Goal: Share content: Share content

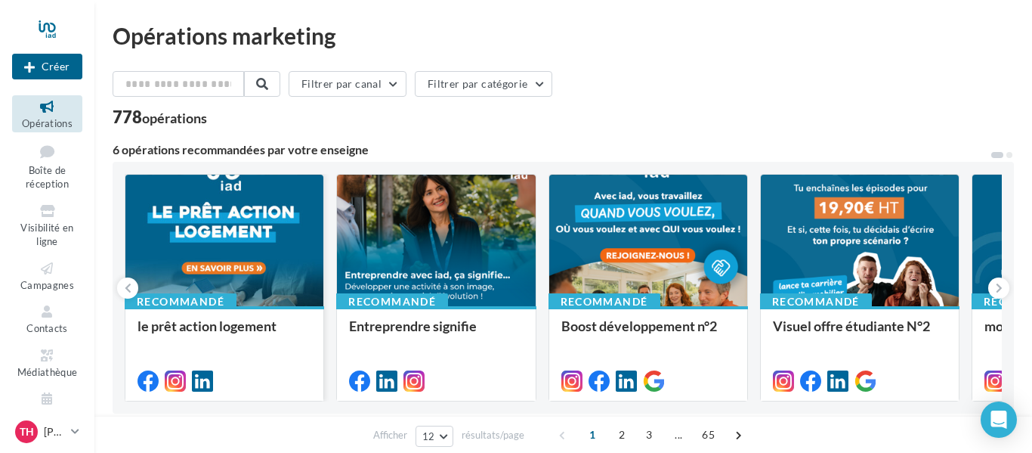
click at [218, 329] on span "le prêt action logement" at bounding box center [207, 325] width 139 height 17
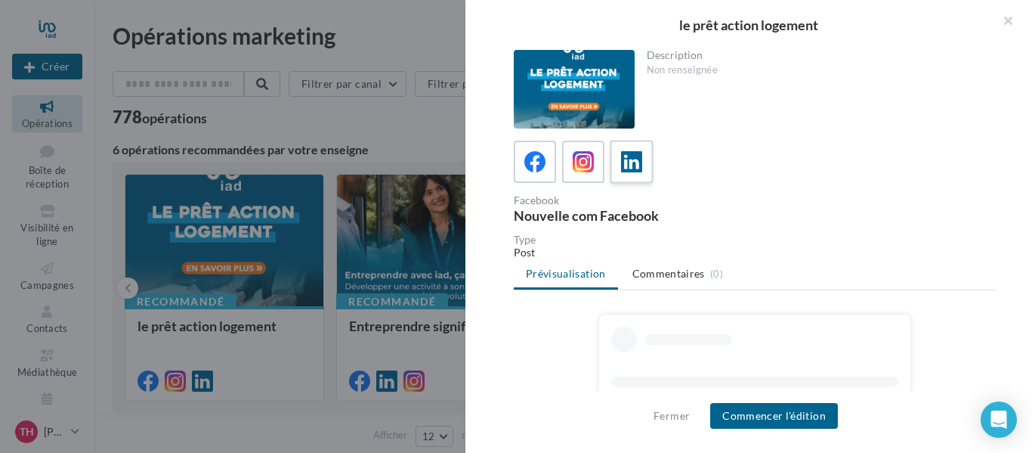
click at [637, 168] on icon at bounding box center [632, 162] width 22 height 22
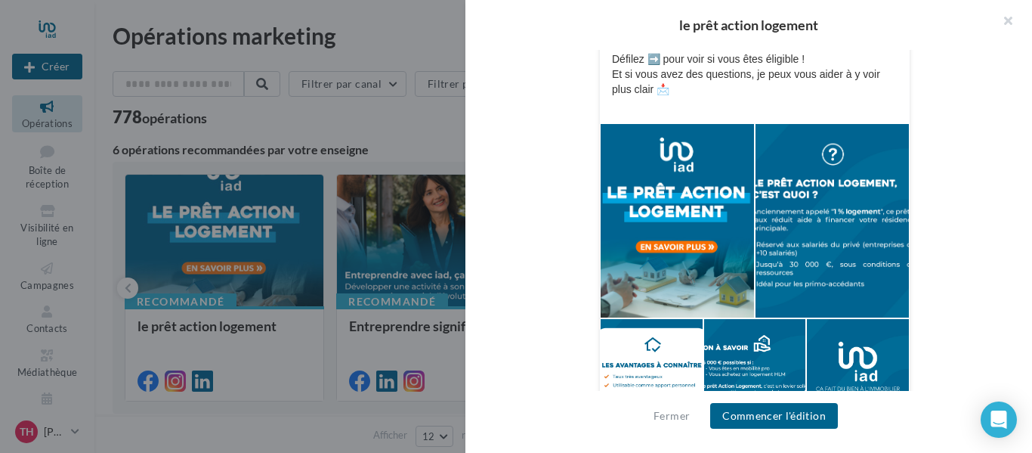
scroll to position [428, 0]
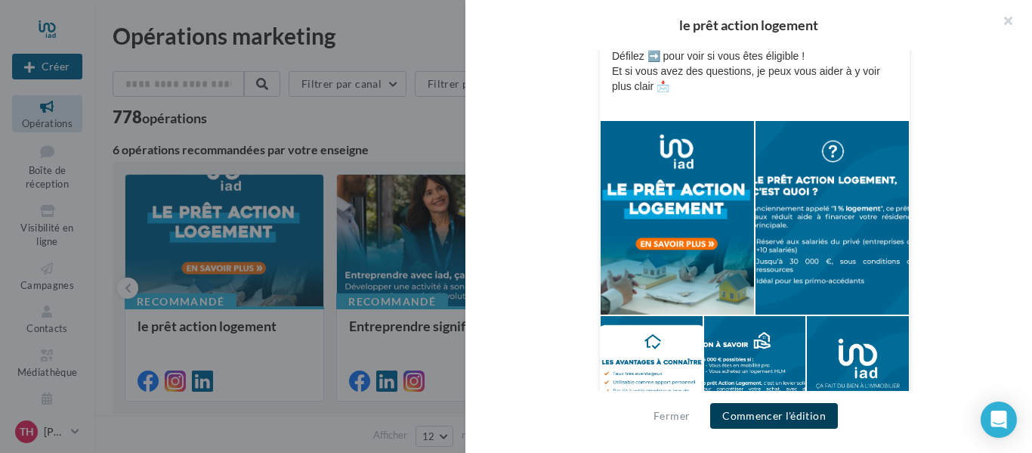
click at [775, 425] on button "Commencer l'édition" at bounding box center [774, 416] width 128 height 26
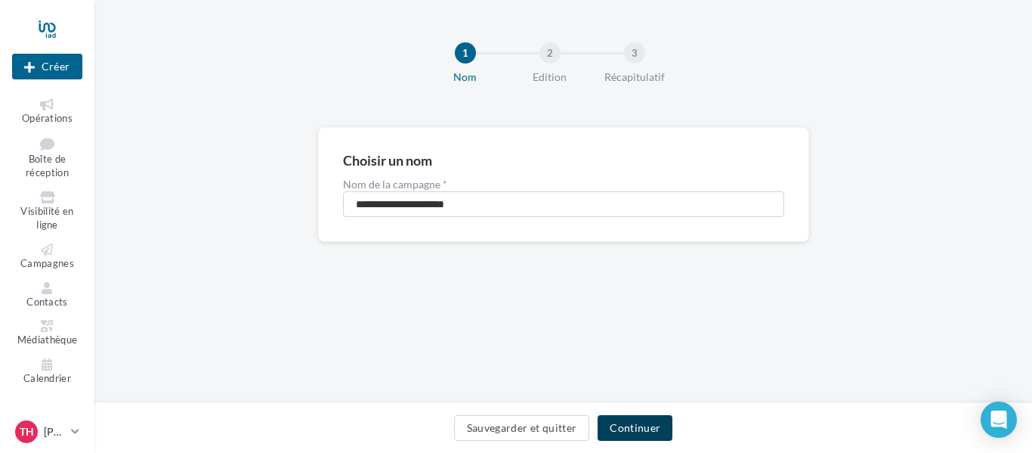
click at [640, 429] on button "Continuer" at bounding box center [635, 428] width 75 height 26
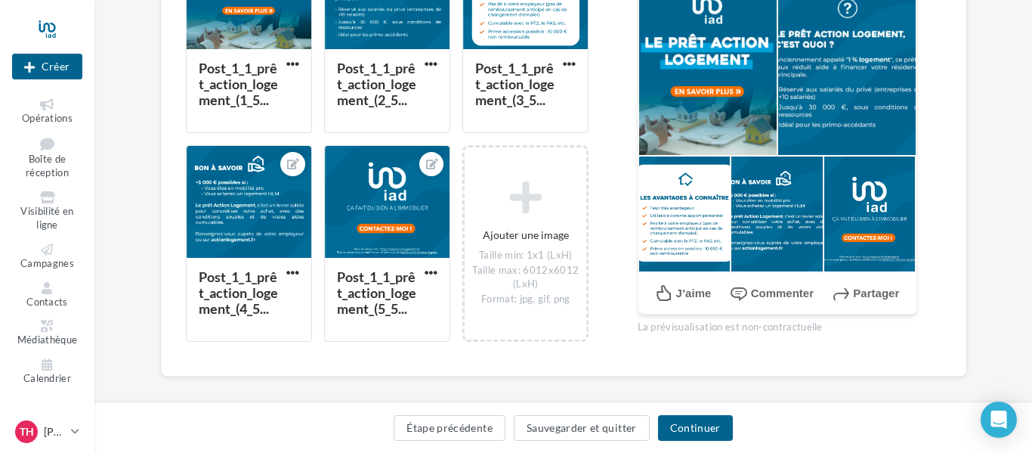
scroll to position [478, 0]
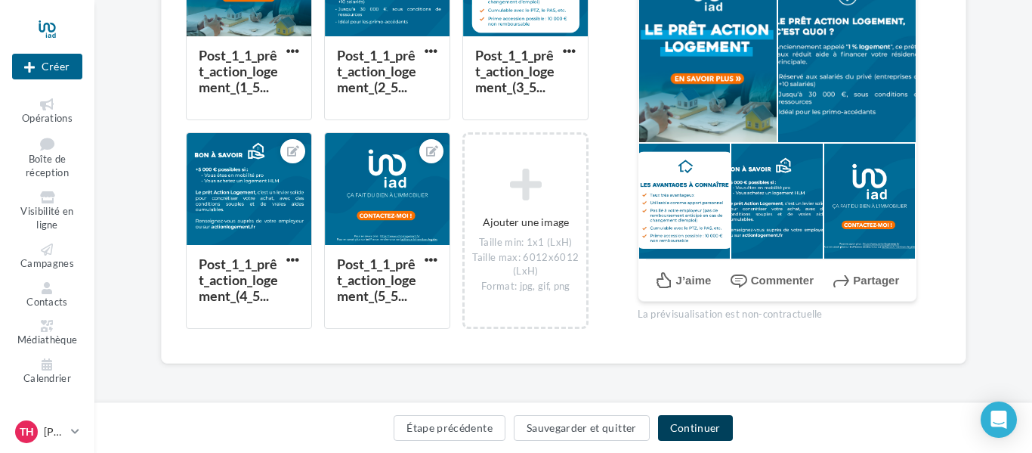
click at [694, 427] on button "Continuer" at bounding box center [695, 428] width 75 height 26
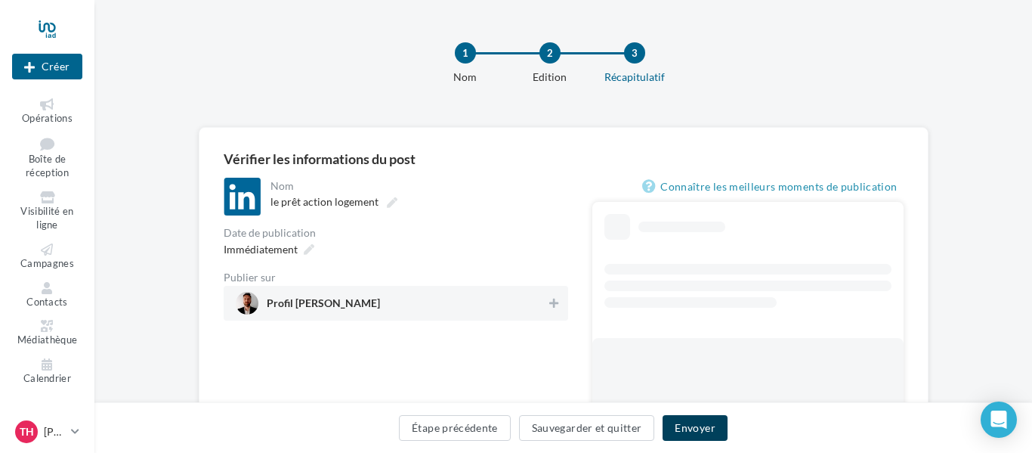
click at [694, 427] on button "Envoyer" at bounding box center [695, 428] width 64 height 26
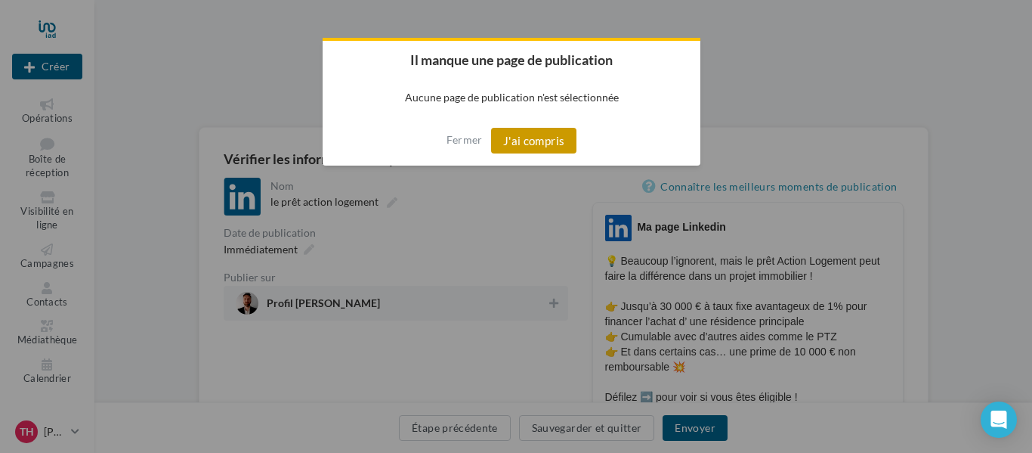
click at [535, 136] on button "J'ai compris" at bounding box center [534, 141] width 86 height 26
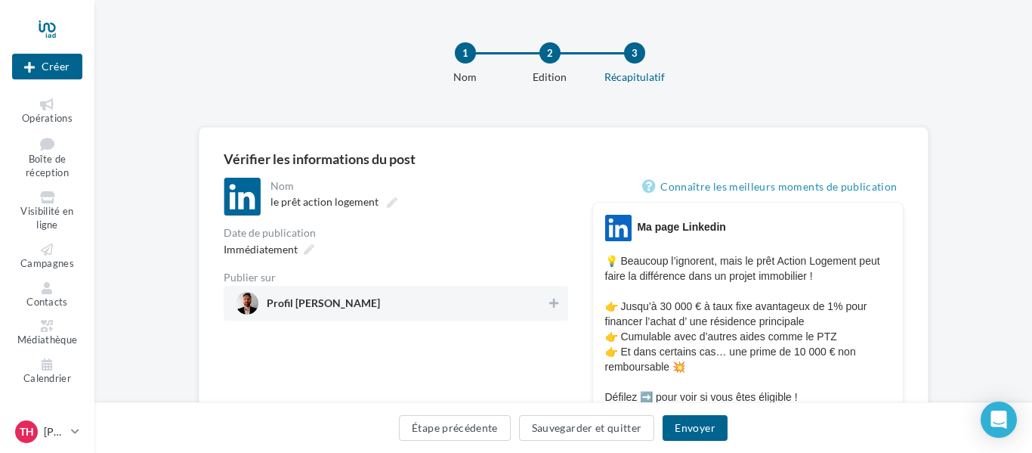
click at [366, 305] on span "Profil Thibaud HUET" at bounding box center [391, 303] width 311 height 23
click at [686, 428] on button "Envoyer" at bounding box center [695, 428] width 64 height 26
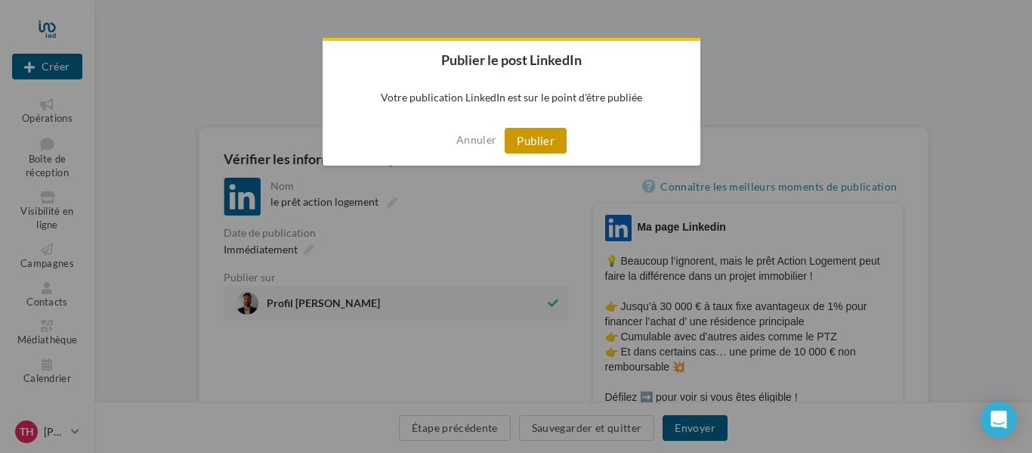
click at [522, 140] on button "Publier" at bounding box center [536, 141] width 62 height 26
